Goal: Information Seeking & Learning: Learn about a topic

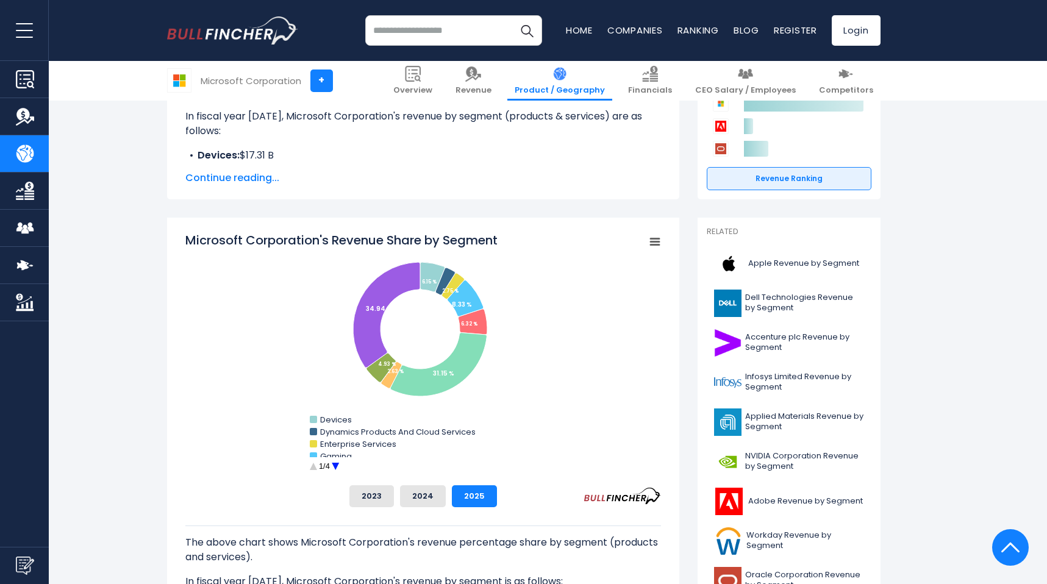
scroll to position [95, 0]
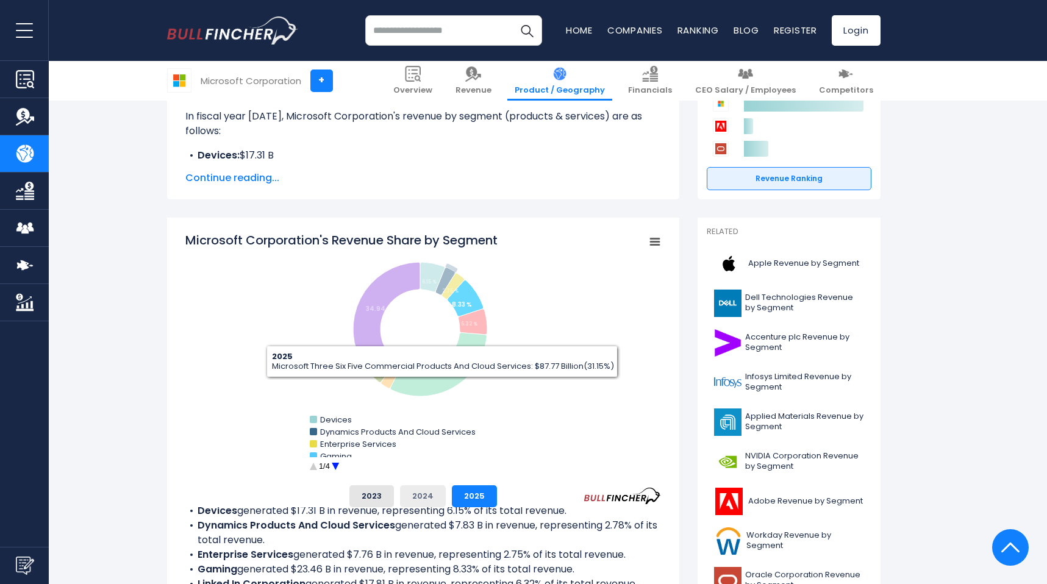
click at [434, 495] on button "2024" at bounding box center [423, 496] width 46 height 22
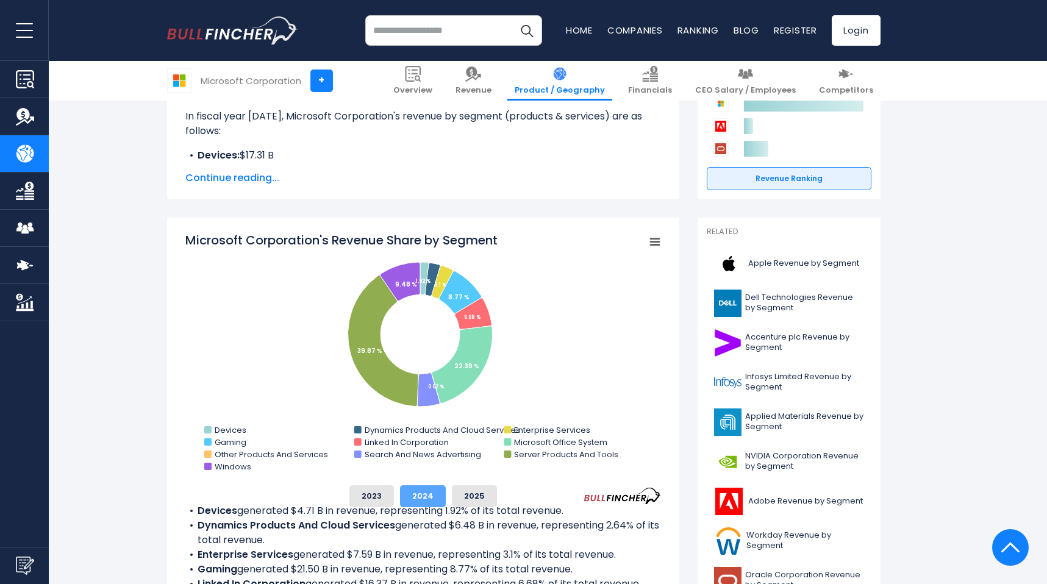
scroll to position [110, 0]
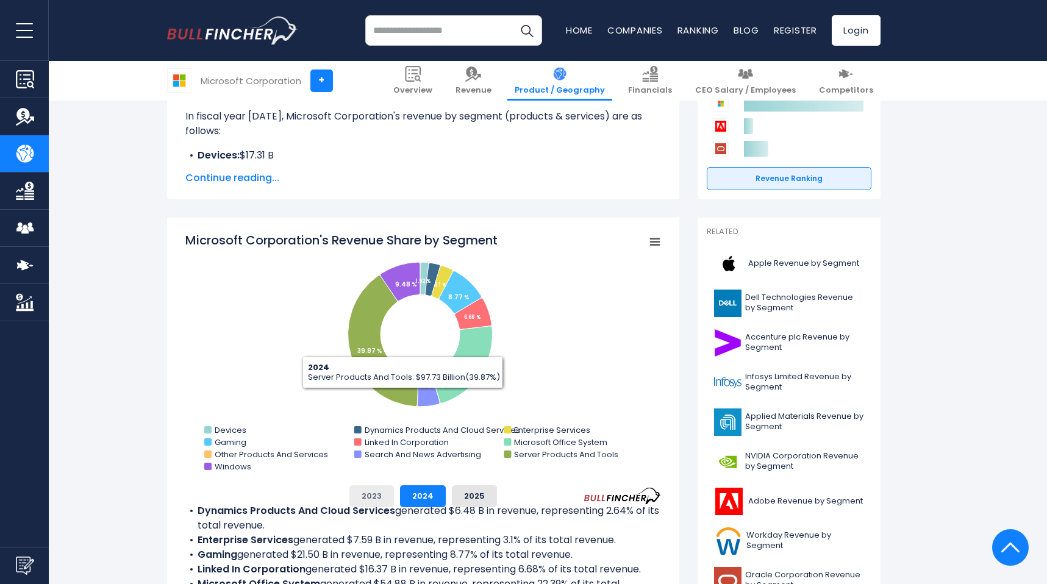
click at [365, 502] on button "2023" at bounding box center [371, 496] width 45 height 22
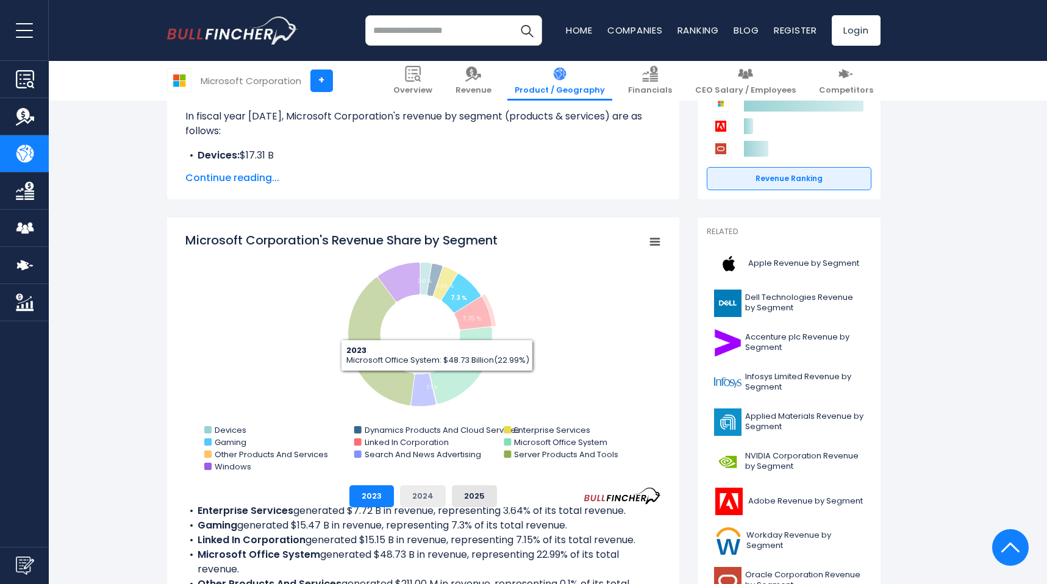
click at [410, 501] on button "2024" at bounding box center [423, 496] width 46 height 22
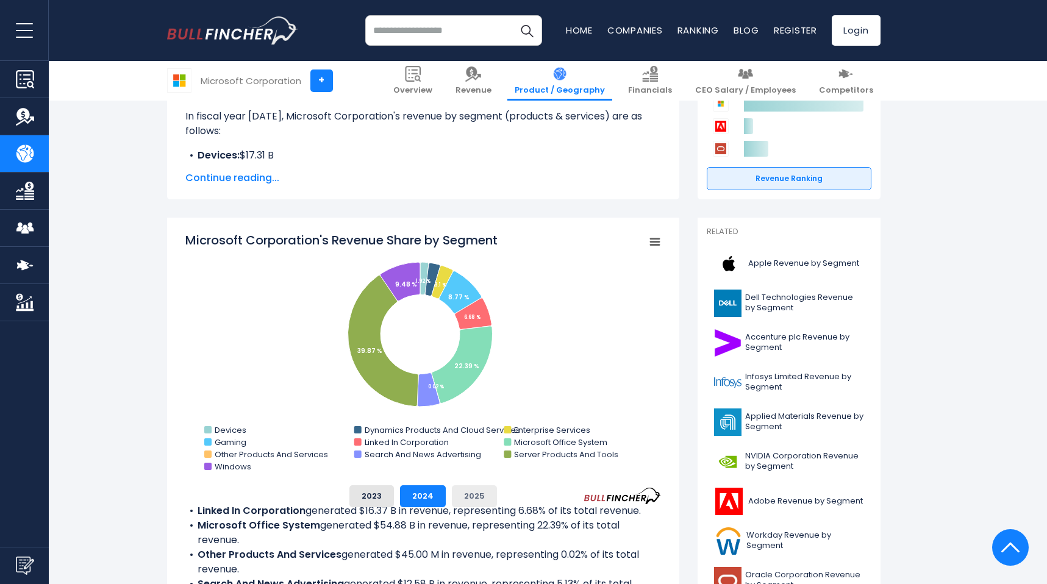
click at [452, 492] on button "2025" at bounding box center [474, 496] width 45 height 22
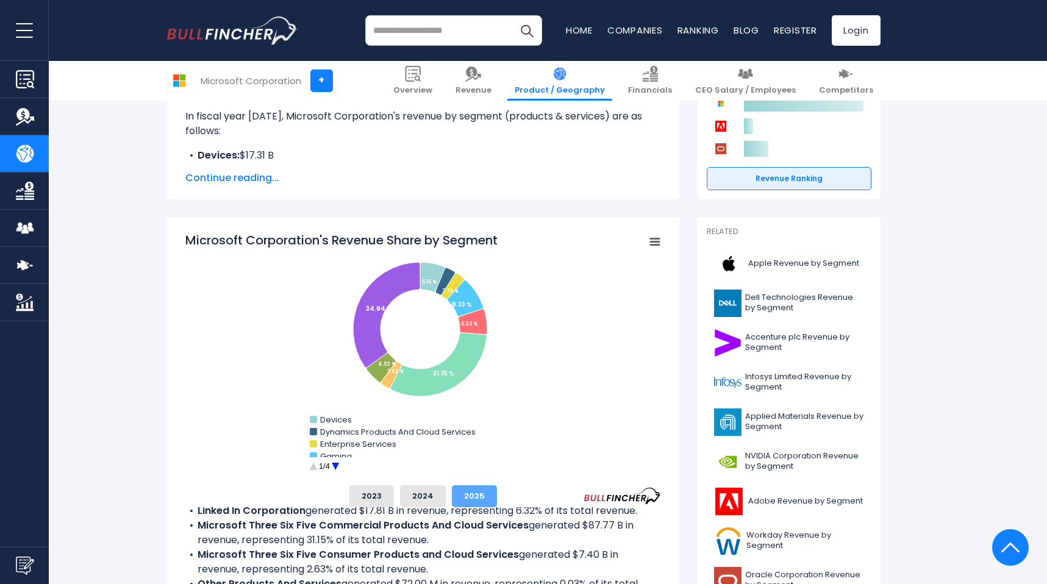
scroll to position [212, 0]
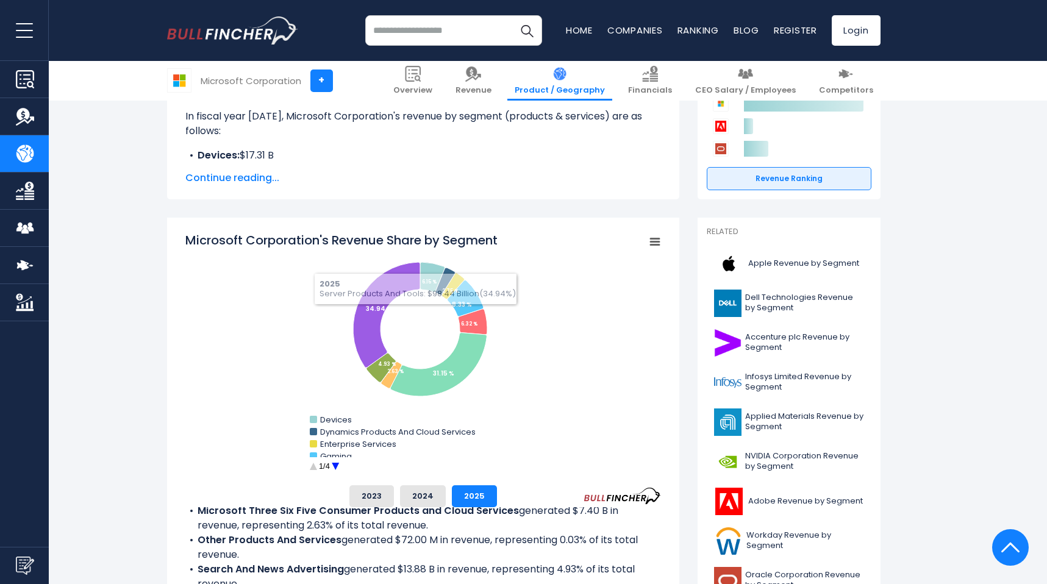
click at [374, 243] on tspan "Microsoft Corporation's Revenue Share by Segment" at bounding box center [341, 240] width 312 height 17
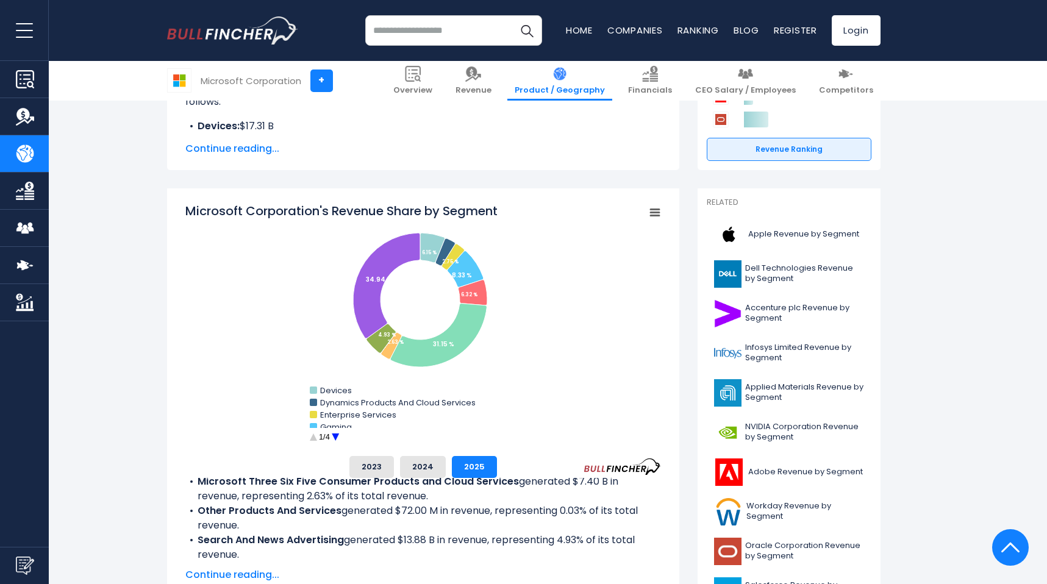
scroll to position [237, 0]
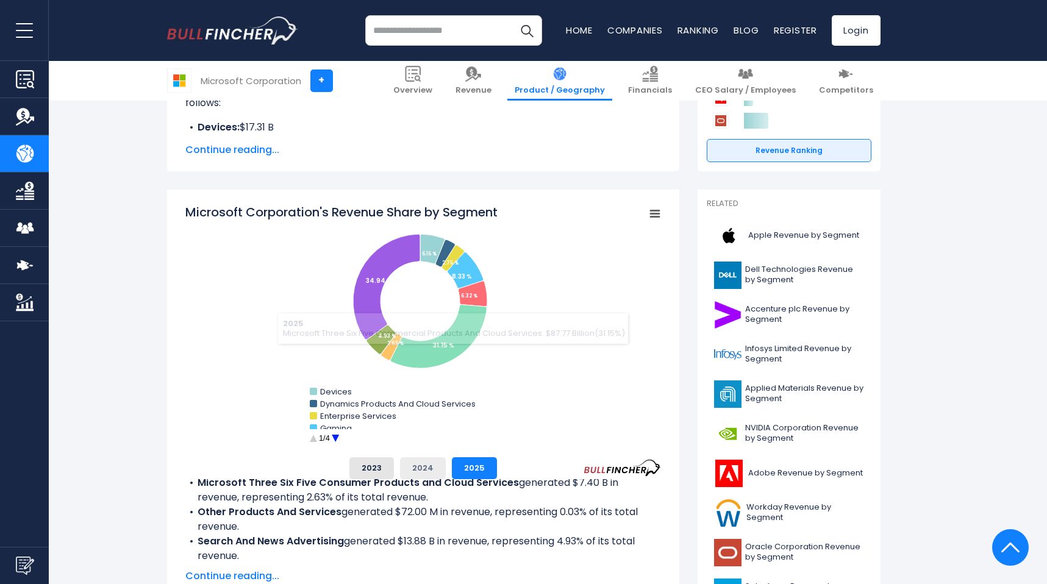
click at [434, 460] on button "2024" at bounding box center [423, 468] width 46 height 22
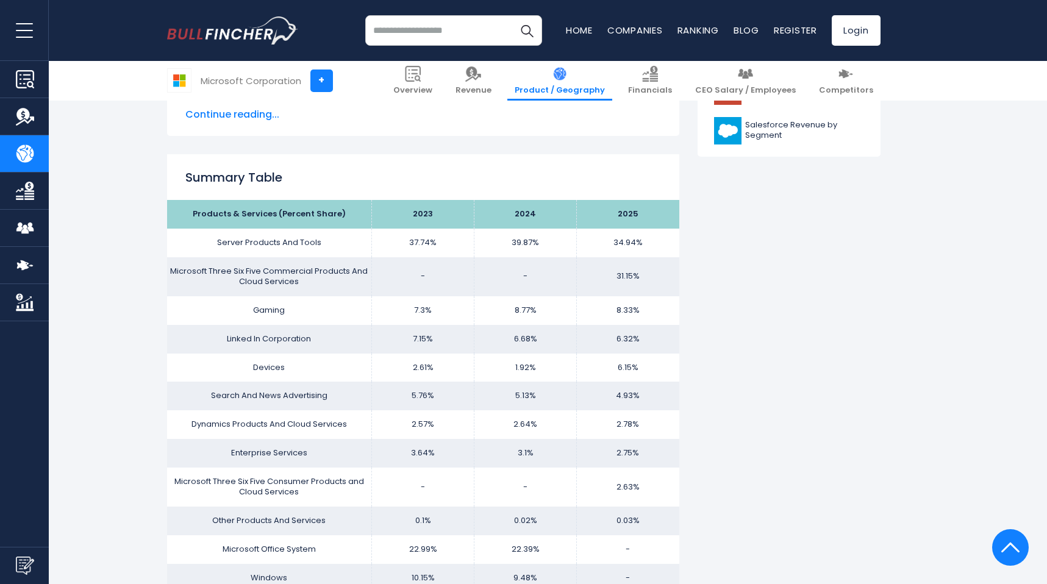
scroll to position [710, 0]
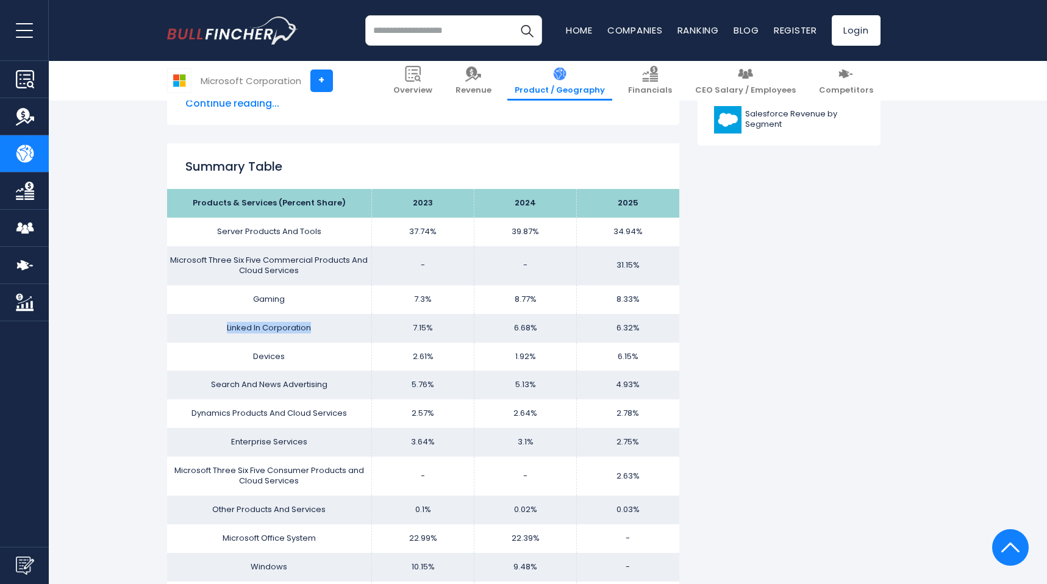
drag, startPoint x: 247, startPoint y: 321, endPoint x: 311, endPoint y: 327, distance: 64.3
click at [311, 327] on td "Linked In Corporation" at bounding box center [269, 328] width 205 height 29
click at [321, 312] on td "Gaming" at bounding box center [269, 299] width 205 height 29
drag, startPoint x: 231, startPoint y: 299, endPoint x: 624, endPoint y: 304, distance: 393.4
click at [624, 304] on tr "Gaming 7.3% 8.77% 8.33%" at bounding box center [423, 299] width 512 height 29
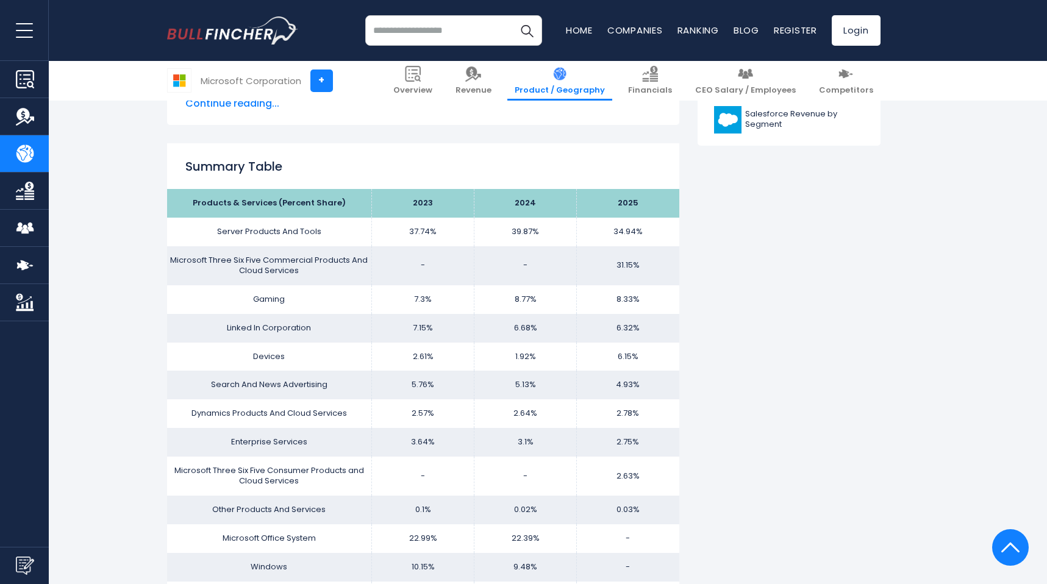
click at [288, 265] on td "Microsoft Three Six Five Commercial Products And Cloud Services" at bounding box center [269, 265] width 205 height 39
drag, startPoint x: 265, startPoint y: 263, endPoint x: 300, endPoint y: 268, distance: 35.0
click at [299, 267] on td "Microsoft Three Six Five Commercial Products And Cloud Services" at bounding box center [269, 265] width 205 height 39
click at [300, 268] on td "Microsoft Three Six Five Commercial Products And Cloud Services" at bounding box center [269, 265] width 205 height 39
drag, startPoint x: 271, startPoint y: 232, endPoint x: 311, endPoint y: 232, distance: 39.6
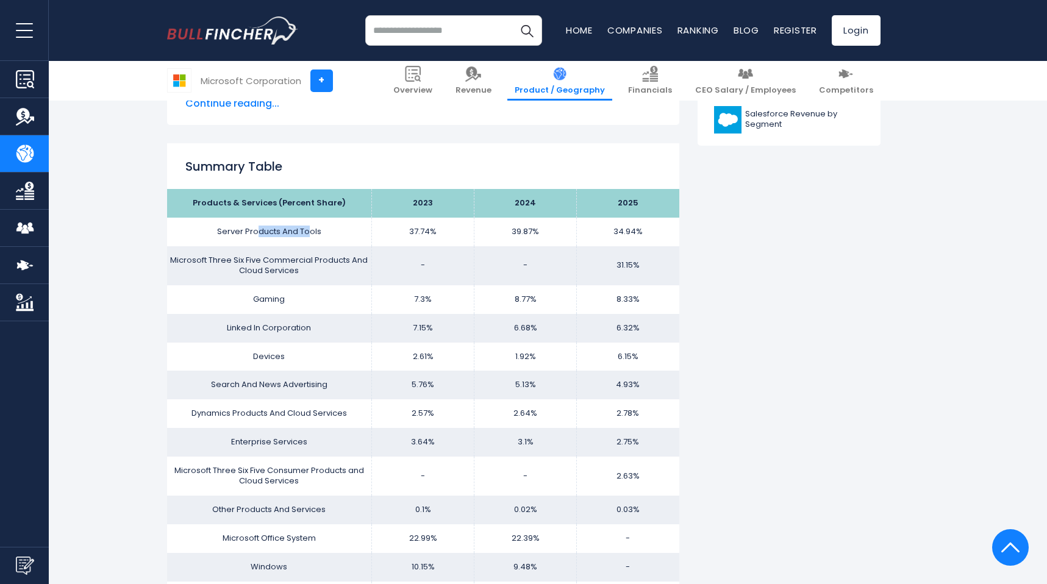
click at [311, 232] on td "Server Products And Tools" at bounding box center [269, 232] width 205 height 29
drag, startPoint x: 312, startPoint y: 232, endPoint x: 410, endPoint y: 240, distance: 98.5
click at [341, 237] on td "Server Products And Tools" at bounding box center [269, 232] width 205 height 29
drag, startPoint x: 441, startPoint y: 241, endPoint x: 604, endPoint y: 244, distance: 163.4
click at [604, 244] on tr "Server Products And Tools 37.74% 39.87% 34.94%" at bounding box center [423, 232] width 512 height 29
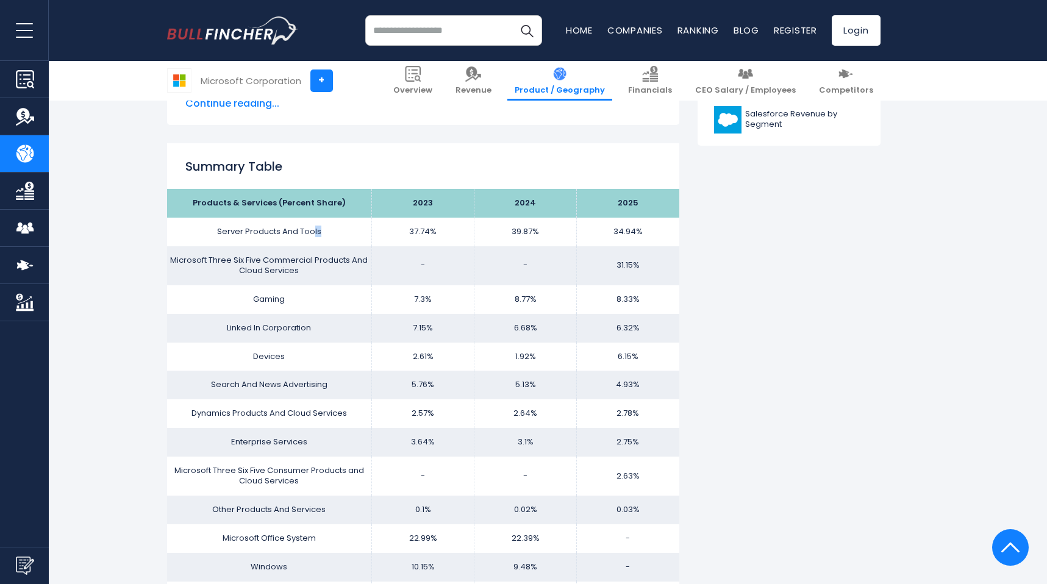
click at [617, 240] on td "34.94%" at bounding box center [628, 232] width 102 height 29
drag, startPoint x: 603, startPoint y: 259, endPoint x: 648, endPoint y: 265, distance: 45.5
click at [648, 265] on td "31.15%" at bounding box center [628, 265] width 102 height 39
drag, startPoint x: 617, startPoint y: 289, endPoint x: 656, endPoint y: 289, distance: 39.0
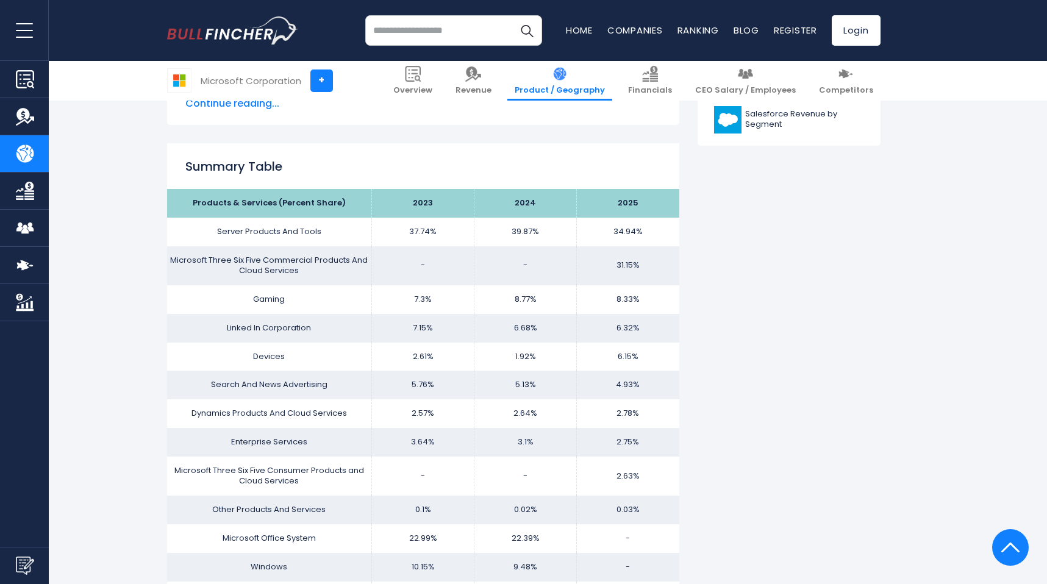
click at [656, 289] on td "8.33%" at bounding box center [628, 299] width 102 height 29
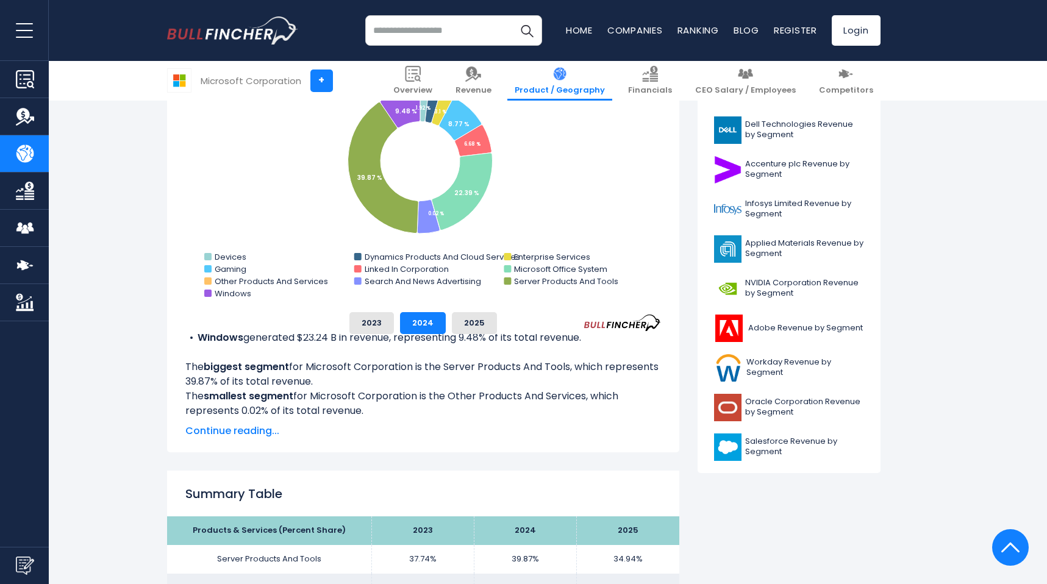
scroll to position [83, 0]
